Goal: Task Accomplishment & Management: Manage account settings

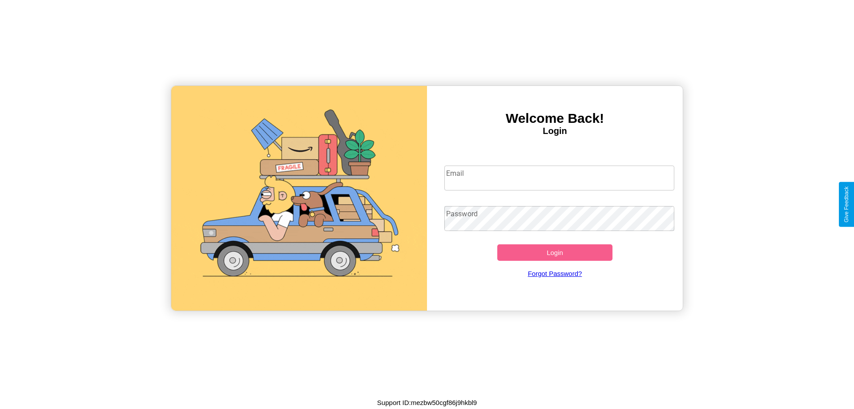
click at [559, 177] on input "Email" at bounding box center [559, 177] width 230 height 25
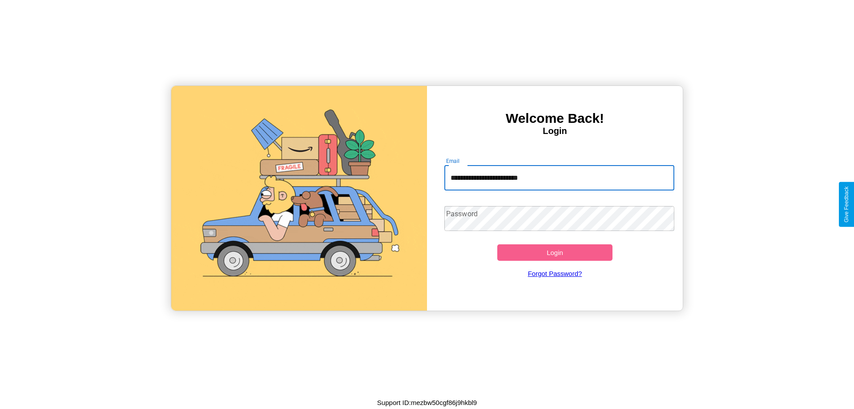
type input "**********"
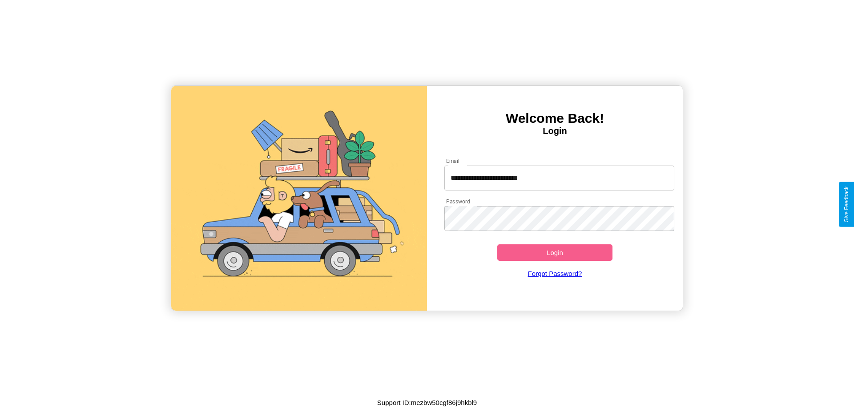
click at [554, 252] on button "Login" at bounding box center [554, 252] width 115 height 16
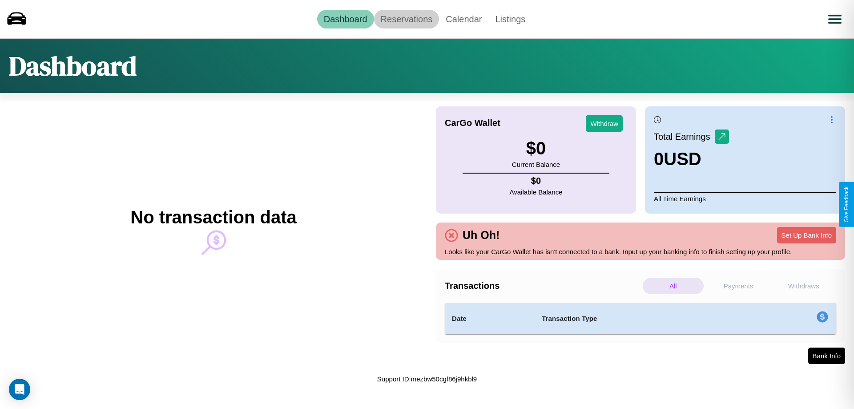
click at [406, 19] on link "Reservations" at bounding box center [406, 19] width 65 height 19
